Goal: Find specific page/section: Find specific page/section

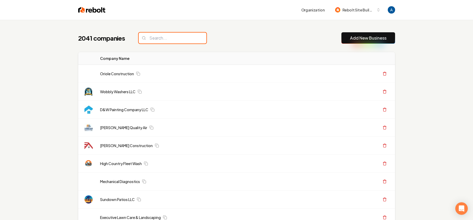
click at [157, 39] on input "search" at bounding box center [173, 38] width 68 height 11
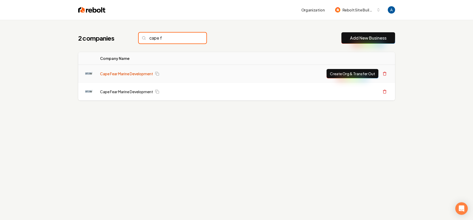
type input "cape f"
click at [125, 75] on link "Cape Fear Marine Development" at bounding box center [126, 73] width 53 height 5
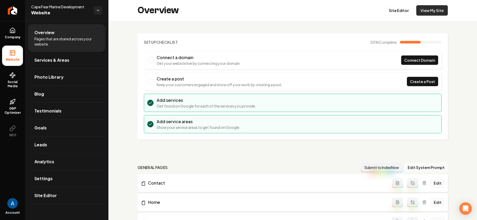
click at [424, 12] on link "View My Site" at bounding box center [432, 10] width 32 height 10
click at [8, 9] on icon "Return to dashboard" at bounding box center [12, 10] width 8 height 8
